Goal: Transaction & Acquisition: Purchase product/service

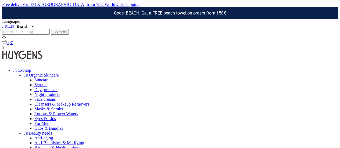
click at [13, 40] on span "(3)" at bounding box center [10, 42] width 5 height 5
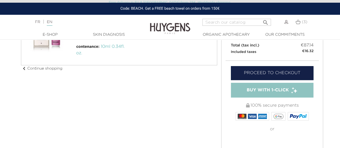
scroll to position [170, 0]
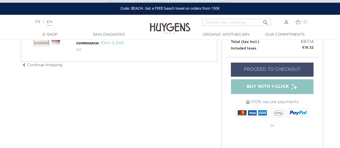
click at [275, 71] on link "Proceed to checkout" at bounding box center [272, 70] width 83 height 14
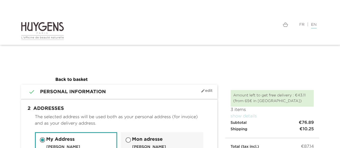
drag, startPoint x: 339, startPoint y: 47, endPoint x: 340, endPoint y: 57, distance: 10.0
click at [340, 57] on html "Language: FR | EN Français English  Search (3)  " at bounding box center [170, 74] width 340 height 148
click at [334, 24] on div at bounding box center [285, 24] width 135 height 6
